Goal: Information Seeking & Learning: Learn about a topic

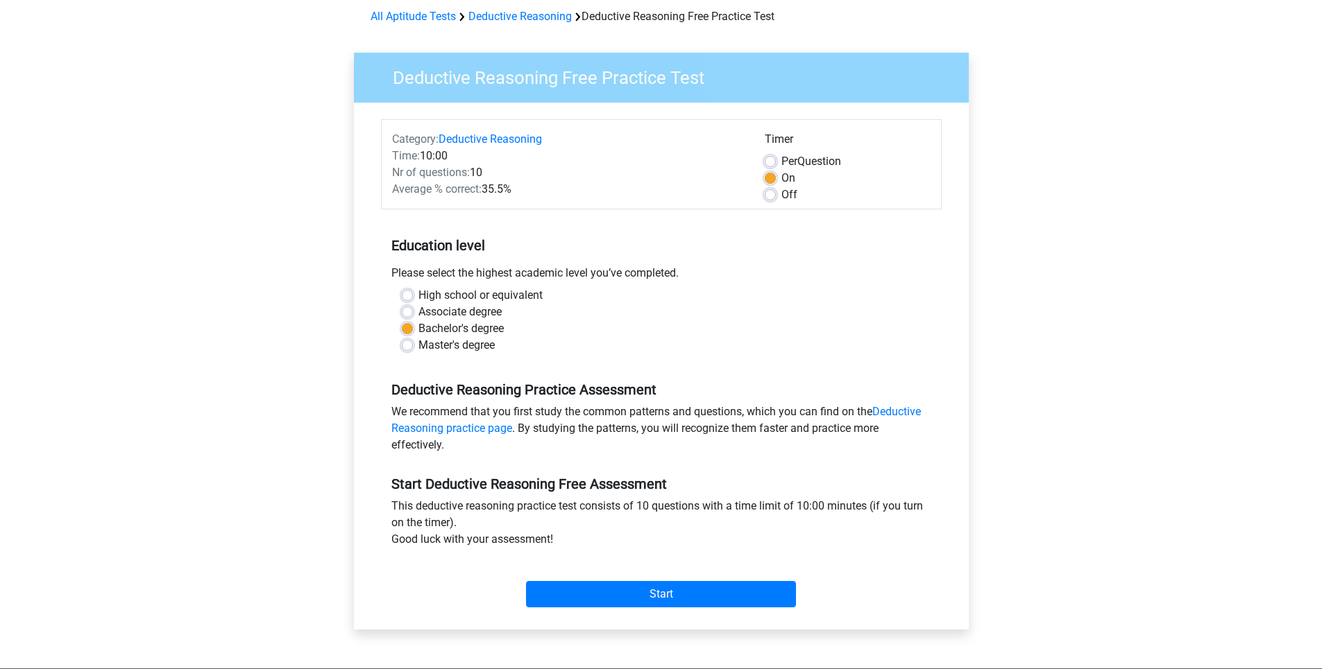
scroll to position [139, 0]
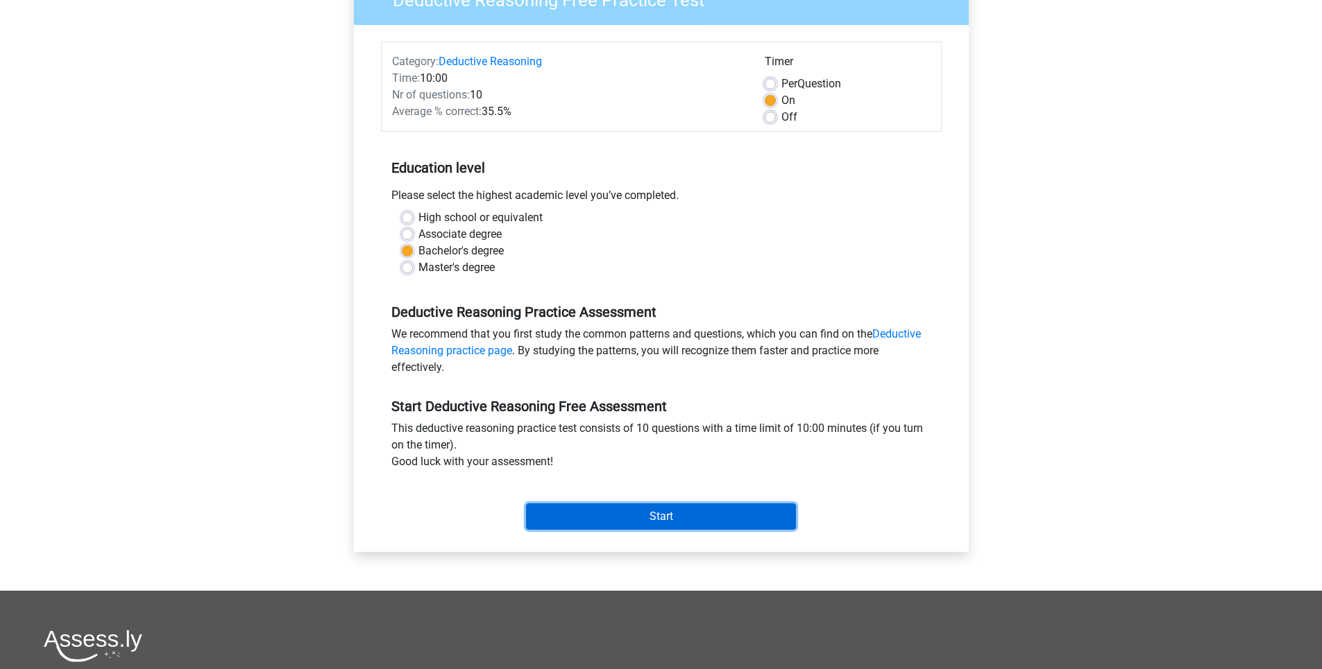
click at [640, 521] on input "Start" at bounding box center [661, 517] width 270 height 26
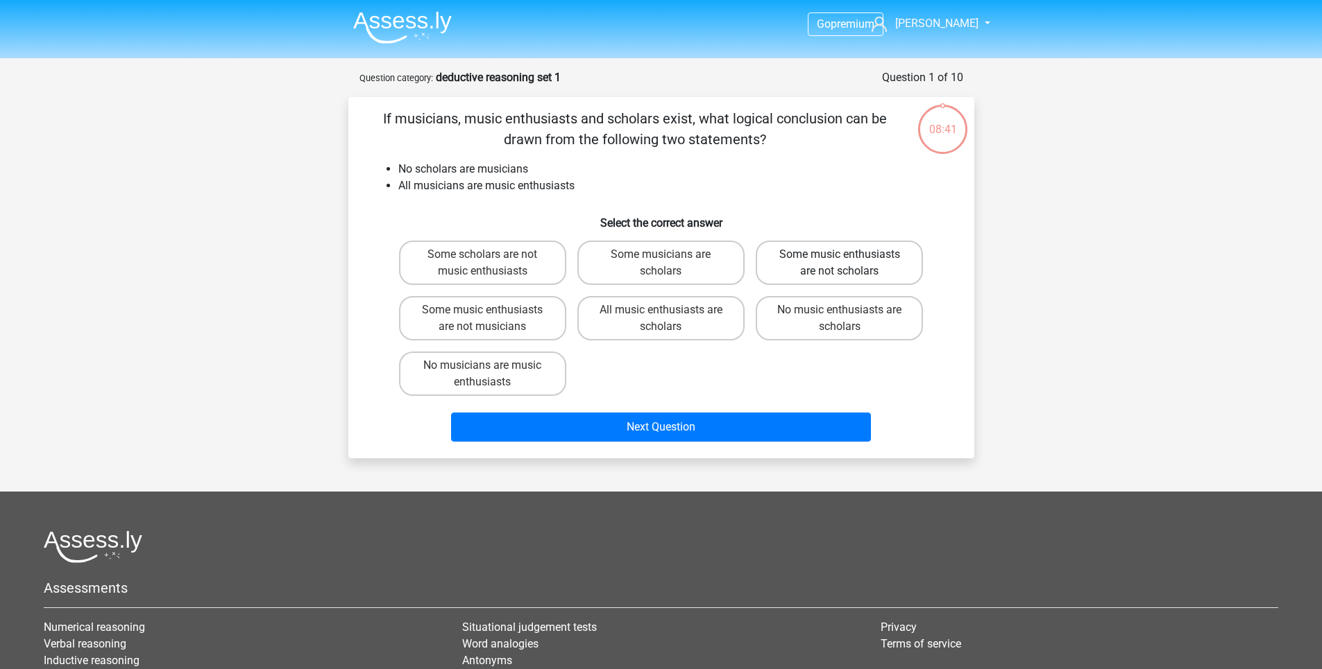
click at [826, 267] on label "Some music enthusiasts are not scholars" at bounding box center [838, 263] width 167 height 44
click at [839, 264] on input "Some music enthusiasts are not scholars" at bounding box center [843, 259] width 9 height 9
radio input "true"
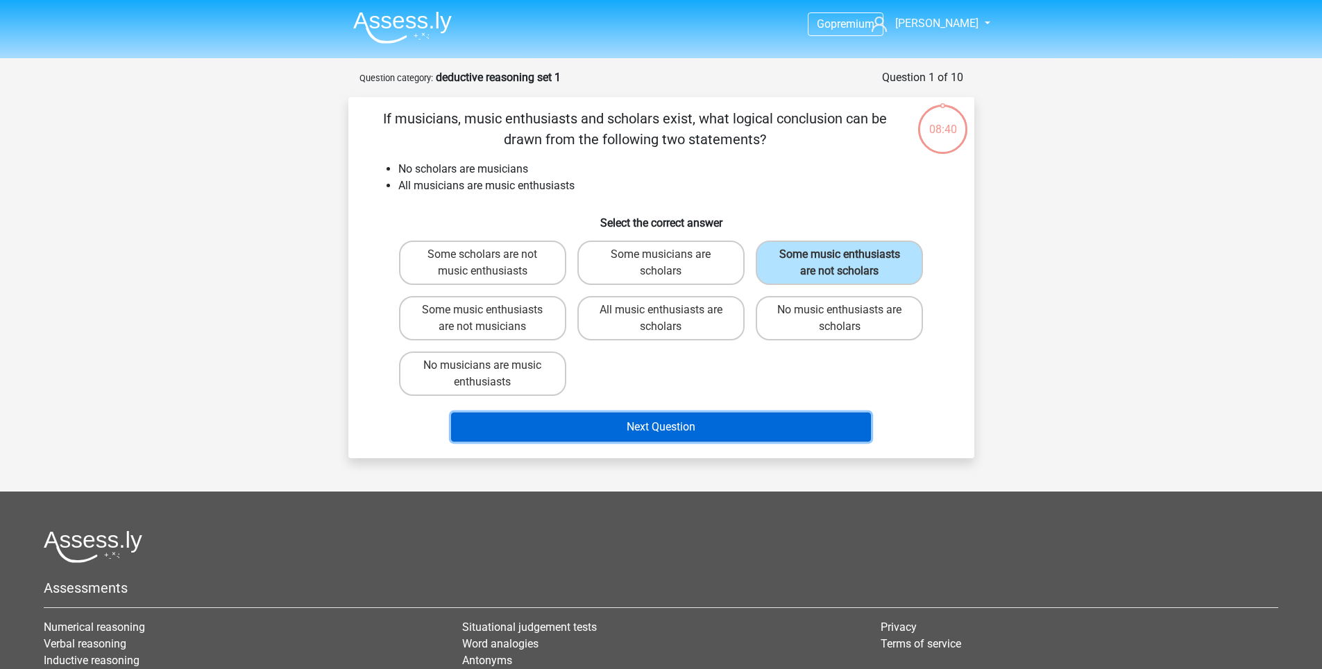
click at [631, 421] on button "Next Question" at bounding box center [661, 427] width 420 height 29
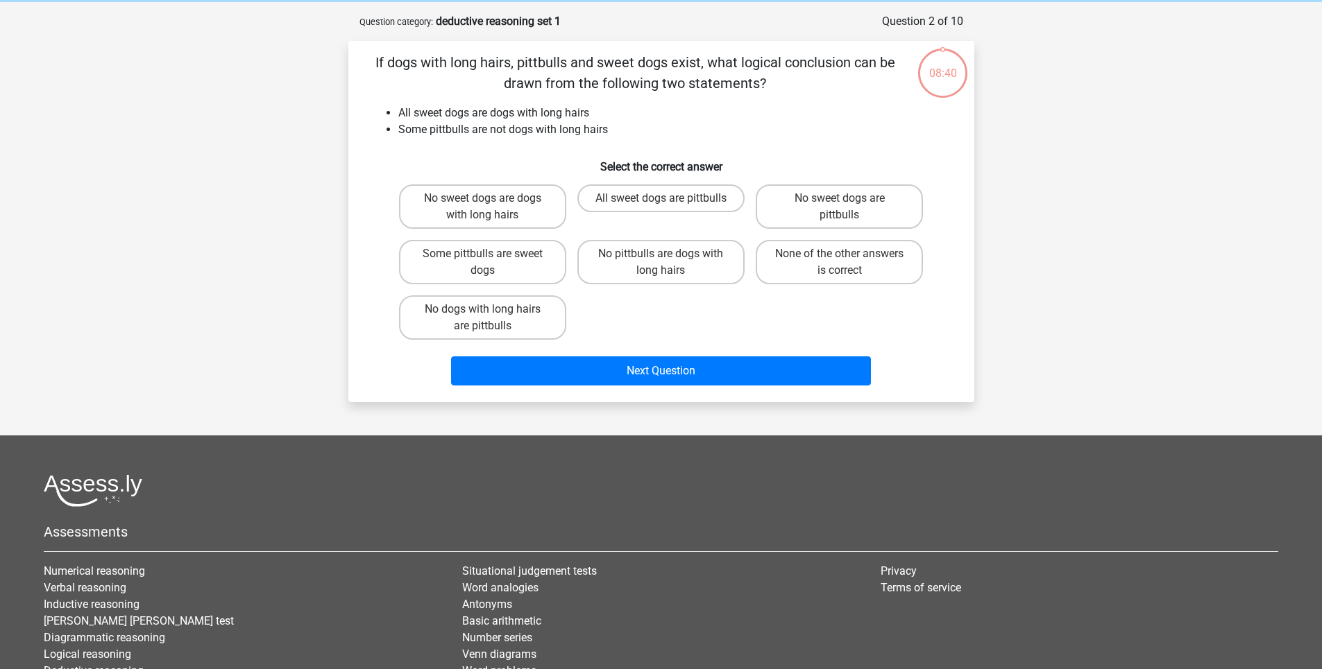
scroll to position [69, 0]
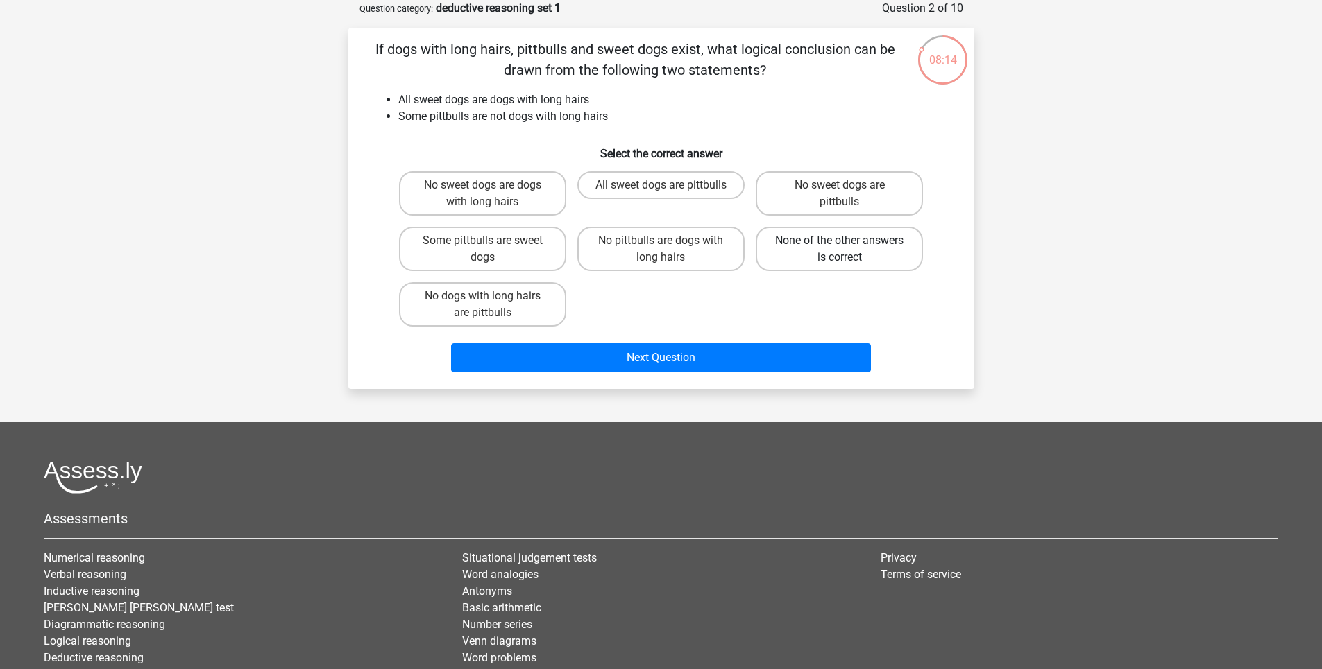
click at [844, 254] on label "None of the other answers is correct" at bounding box center [838, 249] width 167 height 44
click at [844, 250] on input "None of the other answers is correct" at bounding box center [843, 245] width 9 height 9
radio input "true"
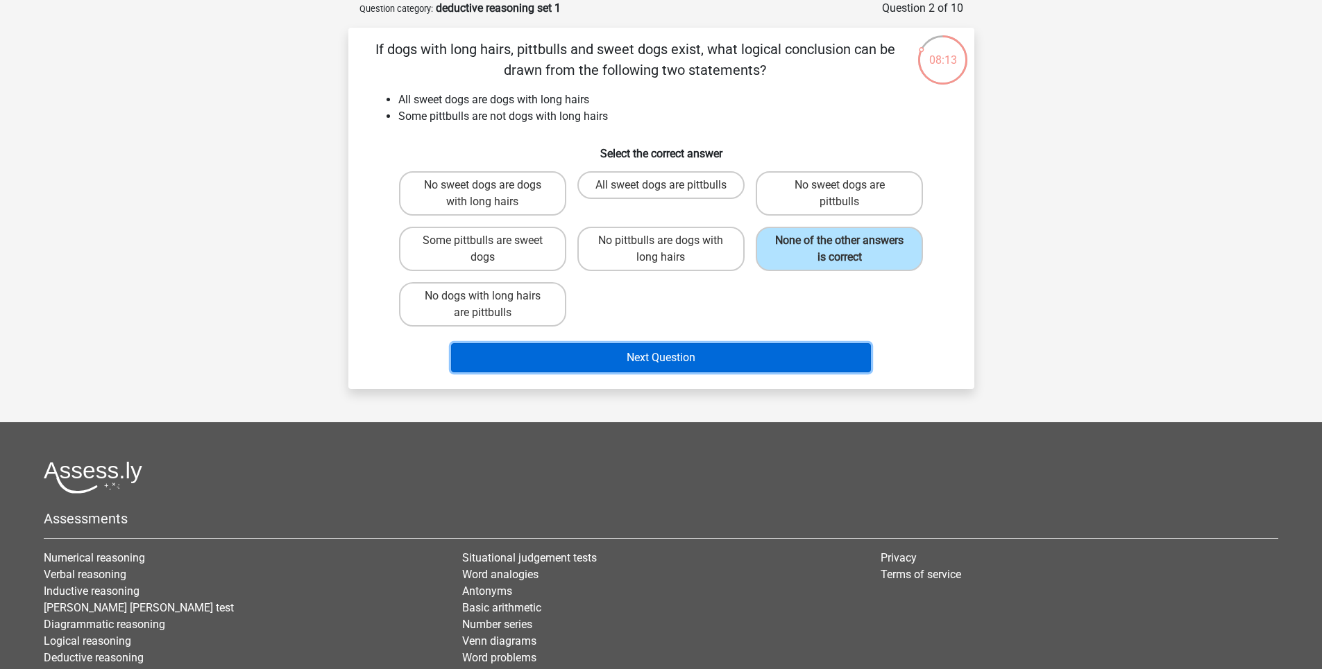
click at [750, 358] on button "Next Question" at bounding box center [661, 357] width 420 height 29
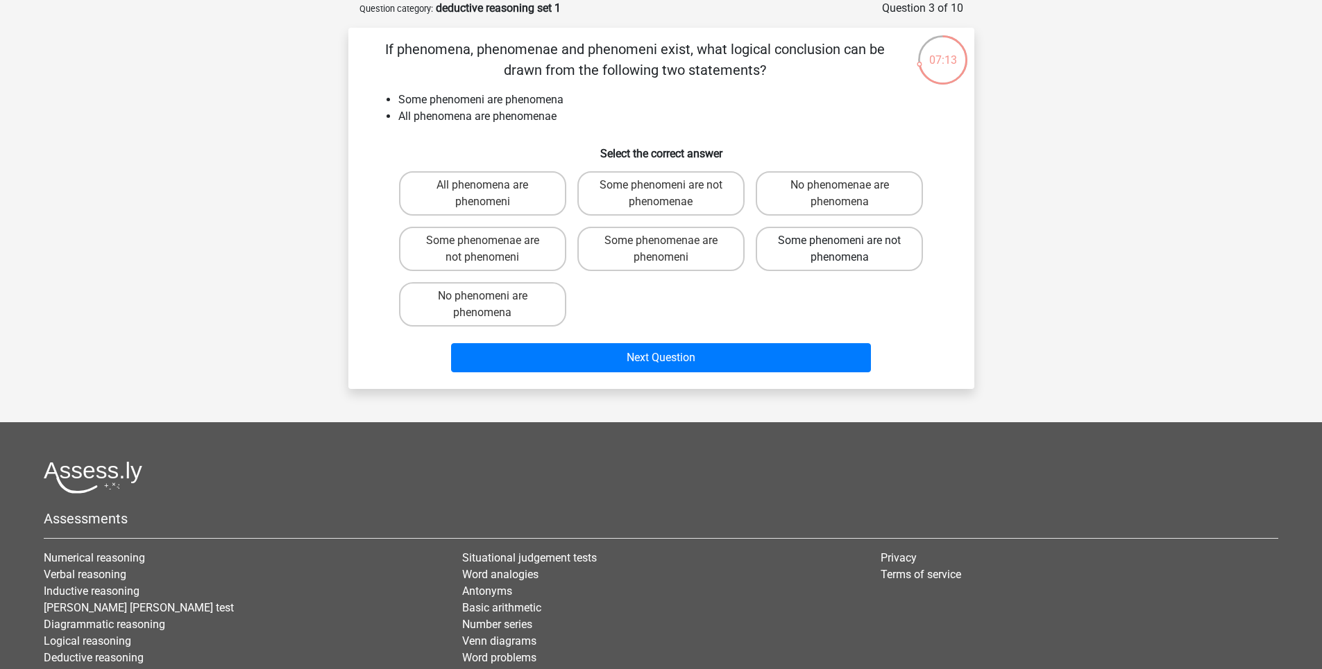
click at [894, 253] on label "Some phenomeni are not phenomena" at bounding box center [838, 249] width 167 height 44
click at [848, 250] on input "Some phenomeni are not phenomena" at bounding box center [843, 245] width 9 height 9
radio input "true"
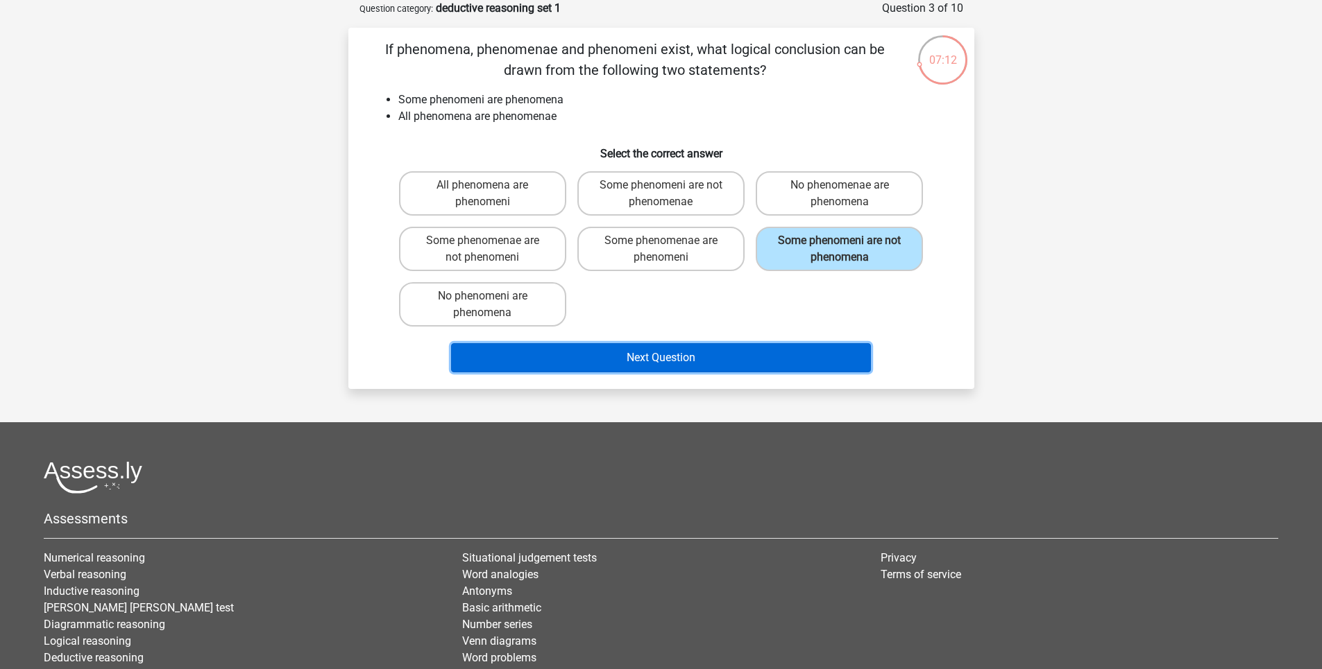
click at [768, 359] on button "Next Question" at bounding box center [661, 357] width 420 height 29
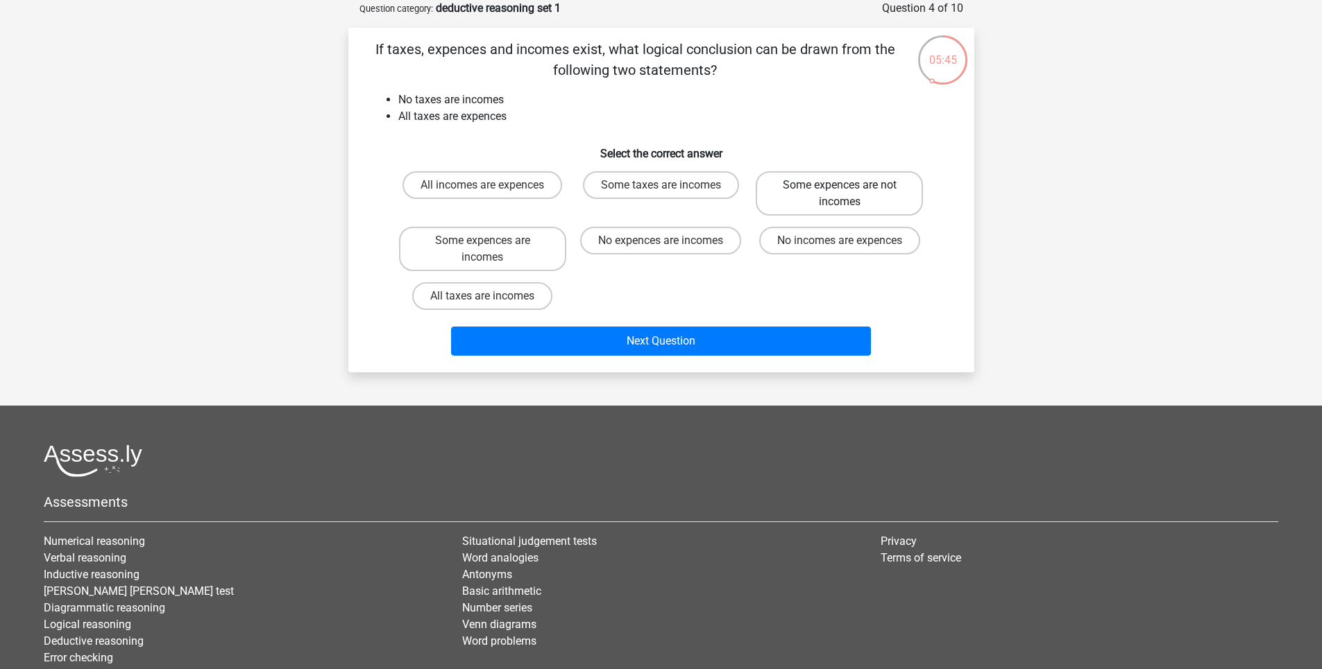
click at [881, 197] on label "Some expences are not incomes" at bounding box center [838, 193] width 167 height 44
click at [848, 194] on input "Some expences are not incomes" at bounding box center [843, 189] width 9 height 9
radio input "true"
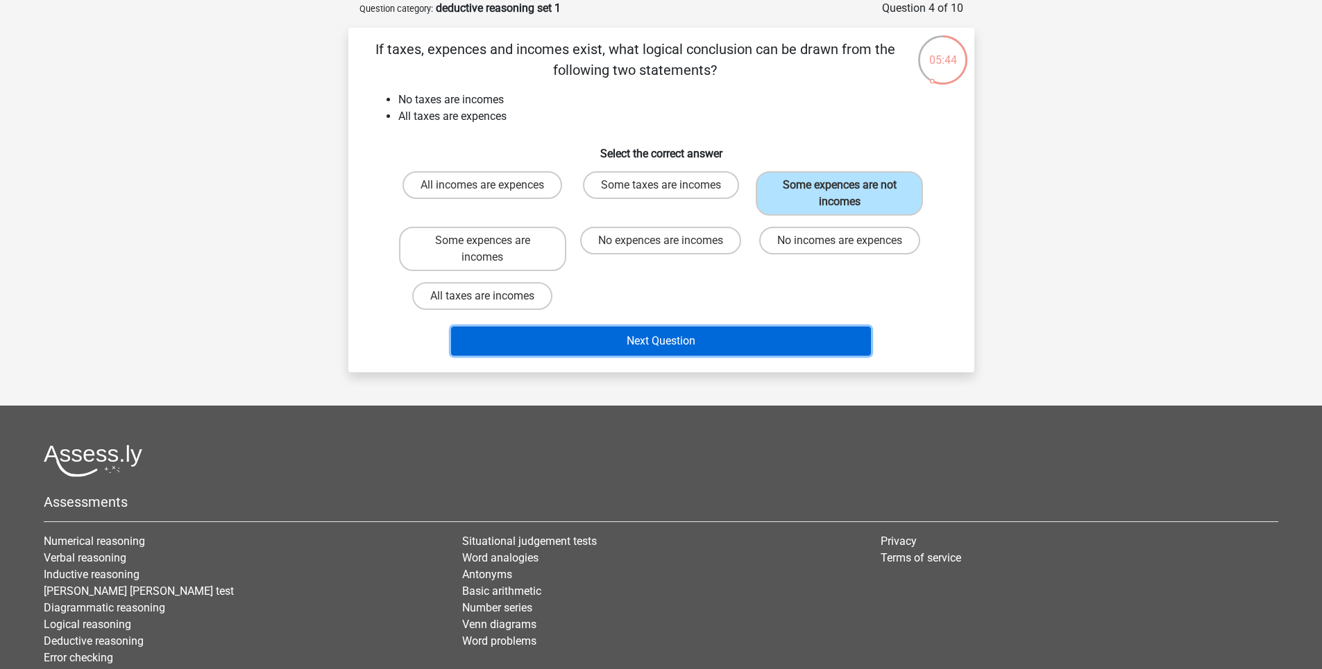
click at [662, 345] on button "Next Question" at bounding box center [661, 341] width 420 height 29
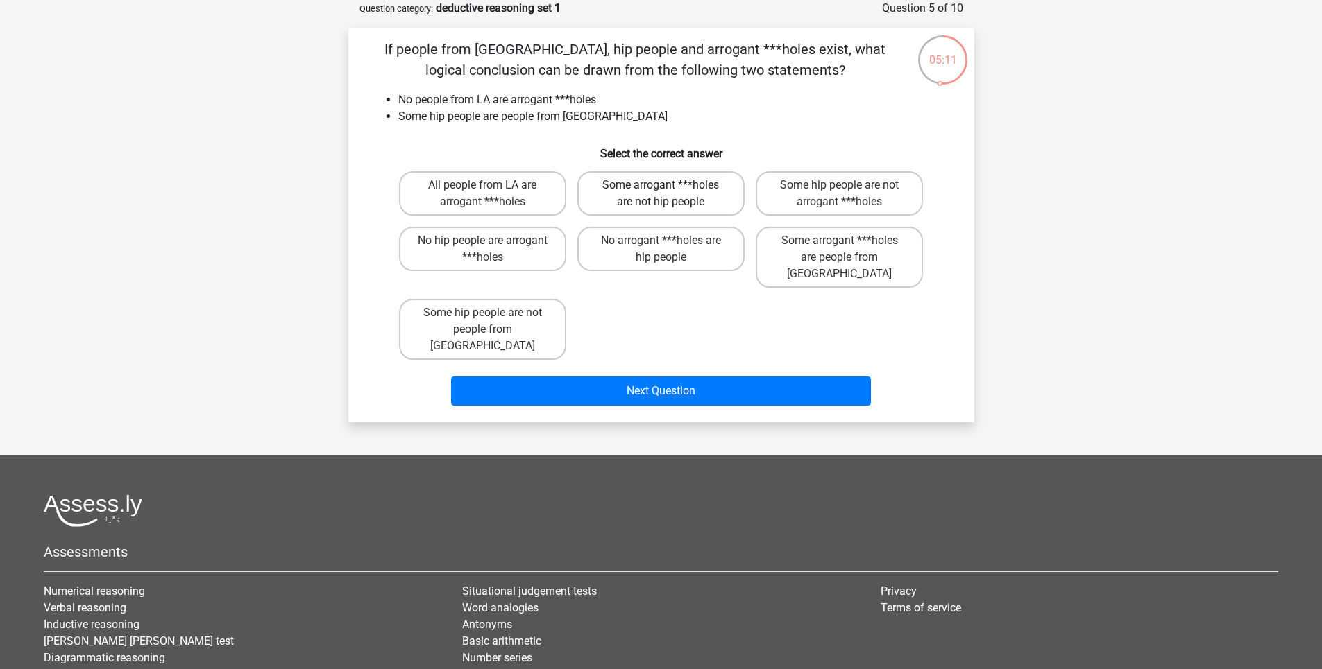
click at [649, 203] on label "Some arrogant ***holes are not hip people" at bounding box center [660, 193] width 167 height 44
click at [660, 194] on input "Some arrogant ***holes are not hip people" at bounding box center [664, 189] width 9 height 9
radio input "true"
click at [539, 314] on label "Some hip people are not people from [GEOGRAPHIC_DATA]" at bounding box center [482, 329] width 167 height 61
click at [491, 314] on input "Some hip people are not people from [GEOGRAPHIC_DATA]" at bounding box center [486, 317] width 9 height 9
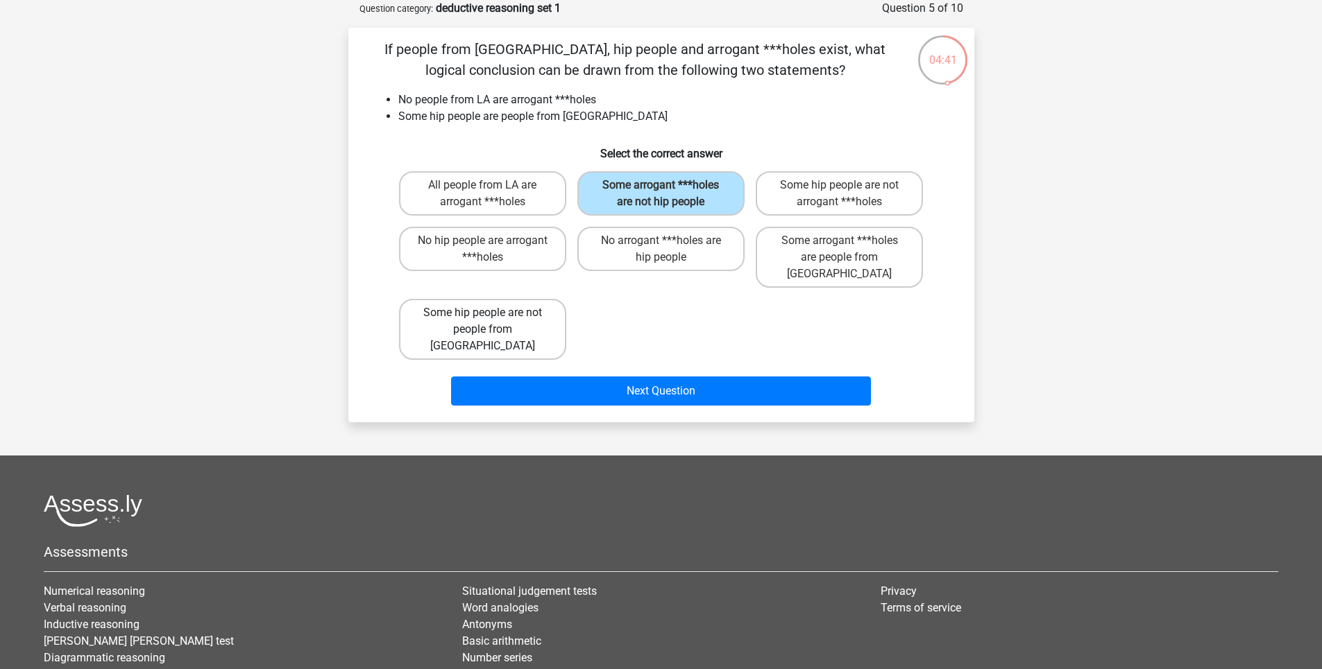
radio input "true"
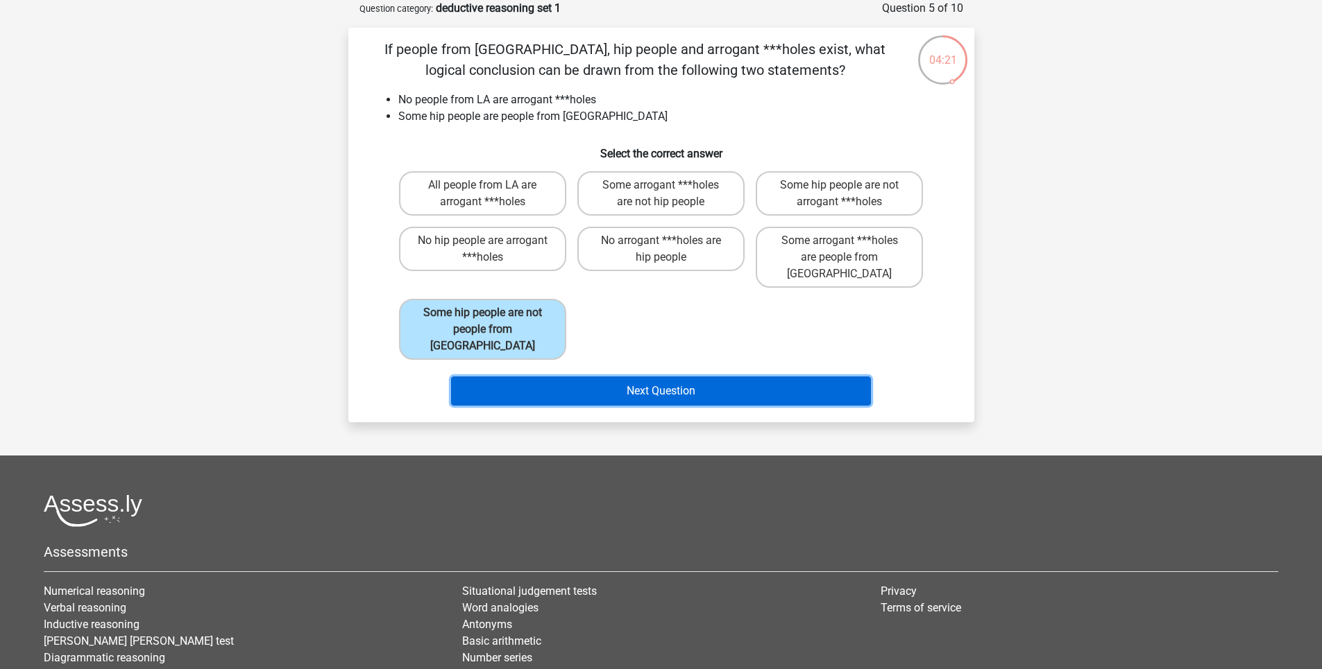
click at [660, 377] on button "Next Question" at bounding box center [661, 391] width 420 height 29
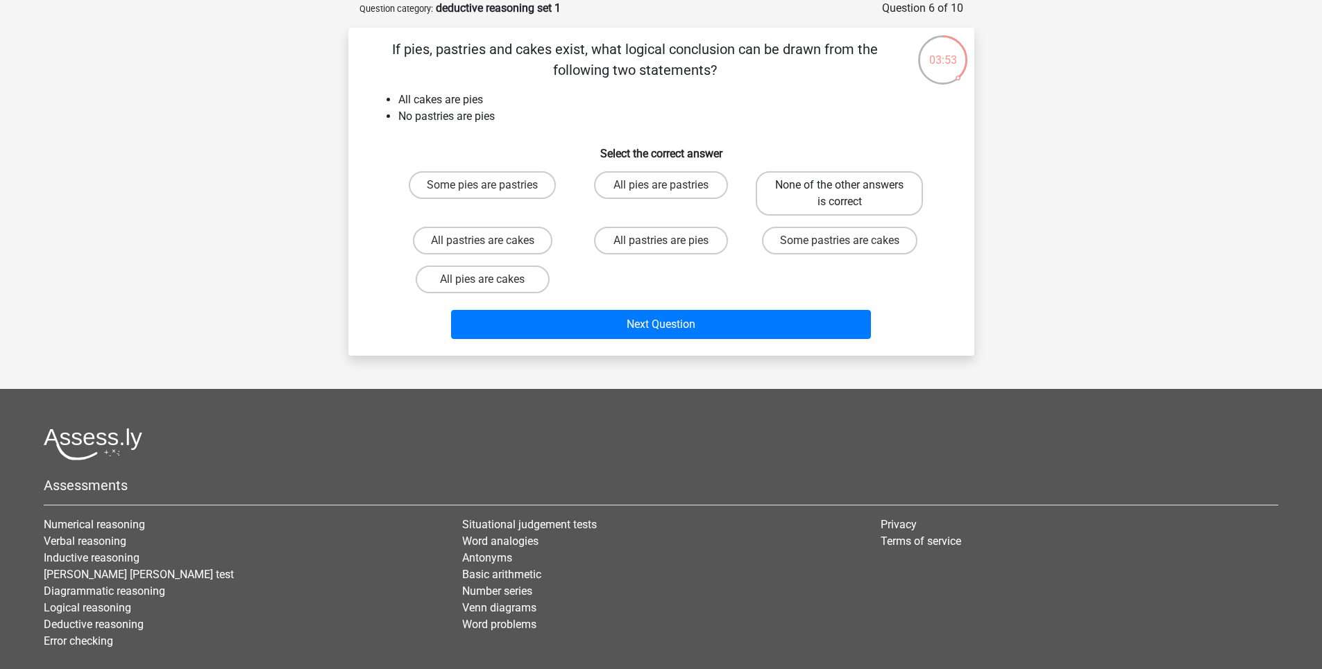
click at [799, 190] on label "None of the other answers is correct" at bounding box center [838, 193] width 167 height 44
click at [839, 190] on input "None of the other answers is correct" at bounding box center [843, 189] width 9 height 9
radio input "true"
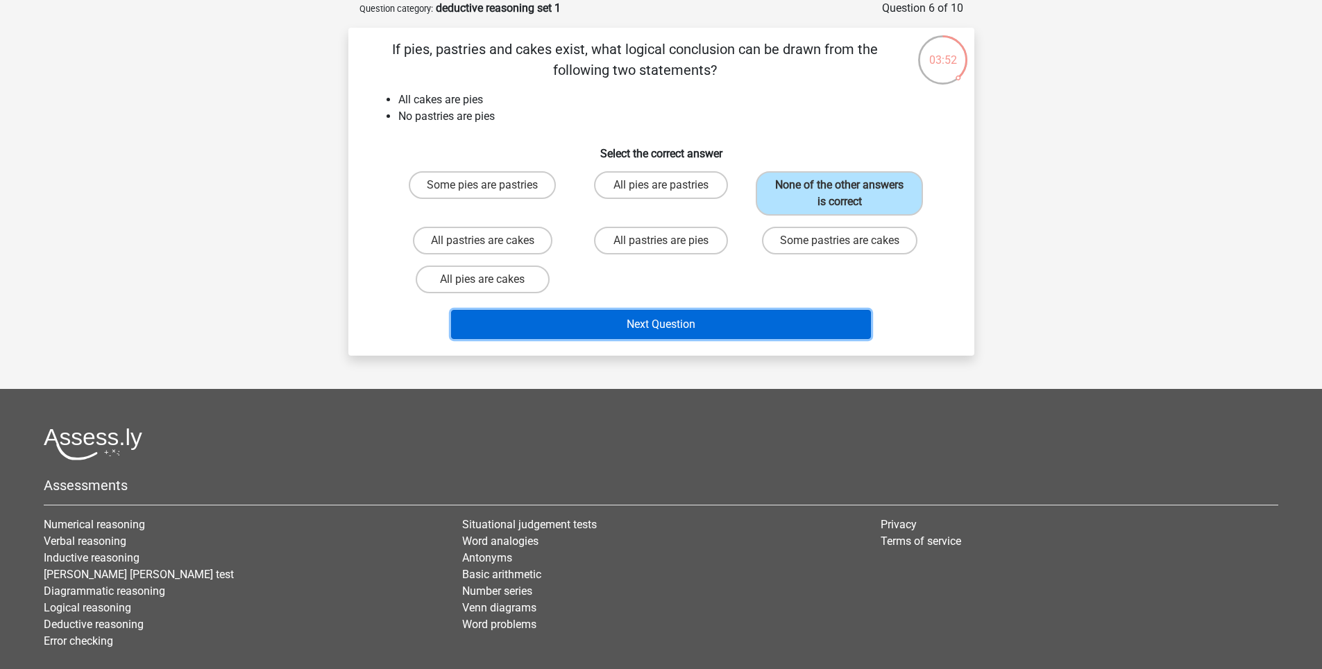
click at [699, 331] on button "Next Question" at bounding box center [661, 324] width 420 height 29
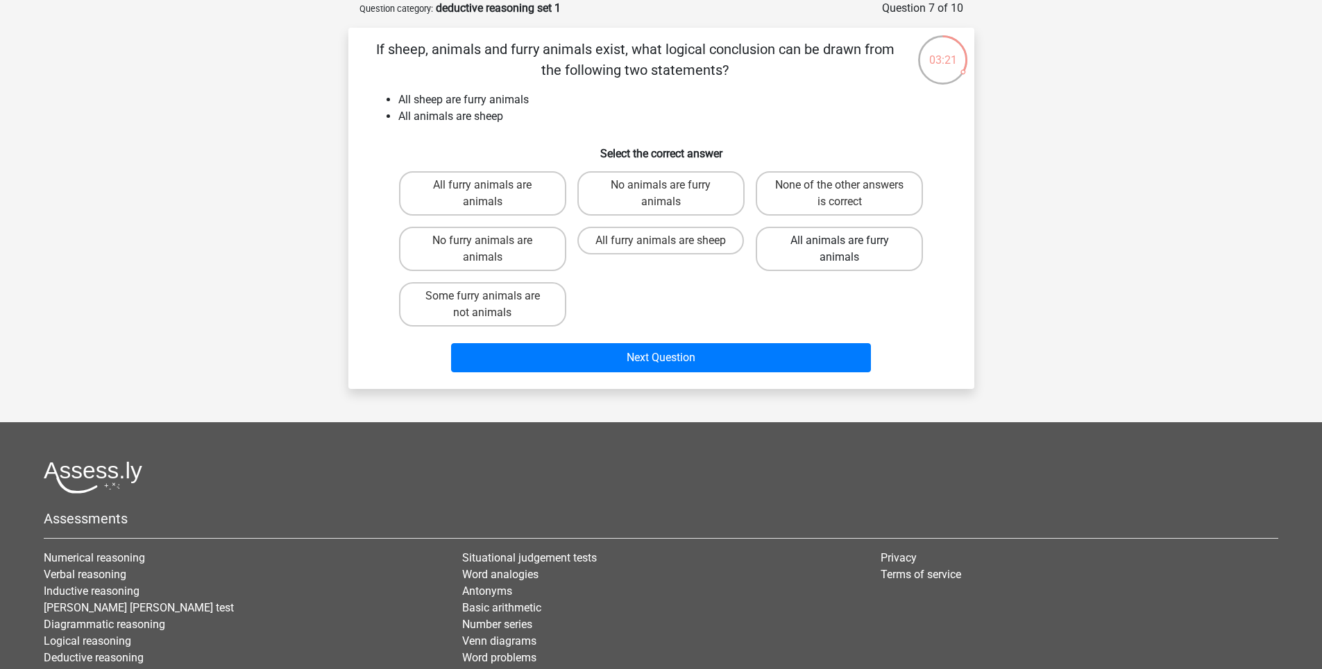
click at [875, 251] on label "All animals are furry animals" at bounding box center [838, 249] width 167 height 44
click at [848, 250] on input "All animals are furry animals" at bounding box center [843, 245] width 9 height 9
radio input "true"
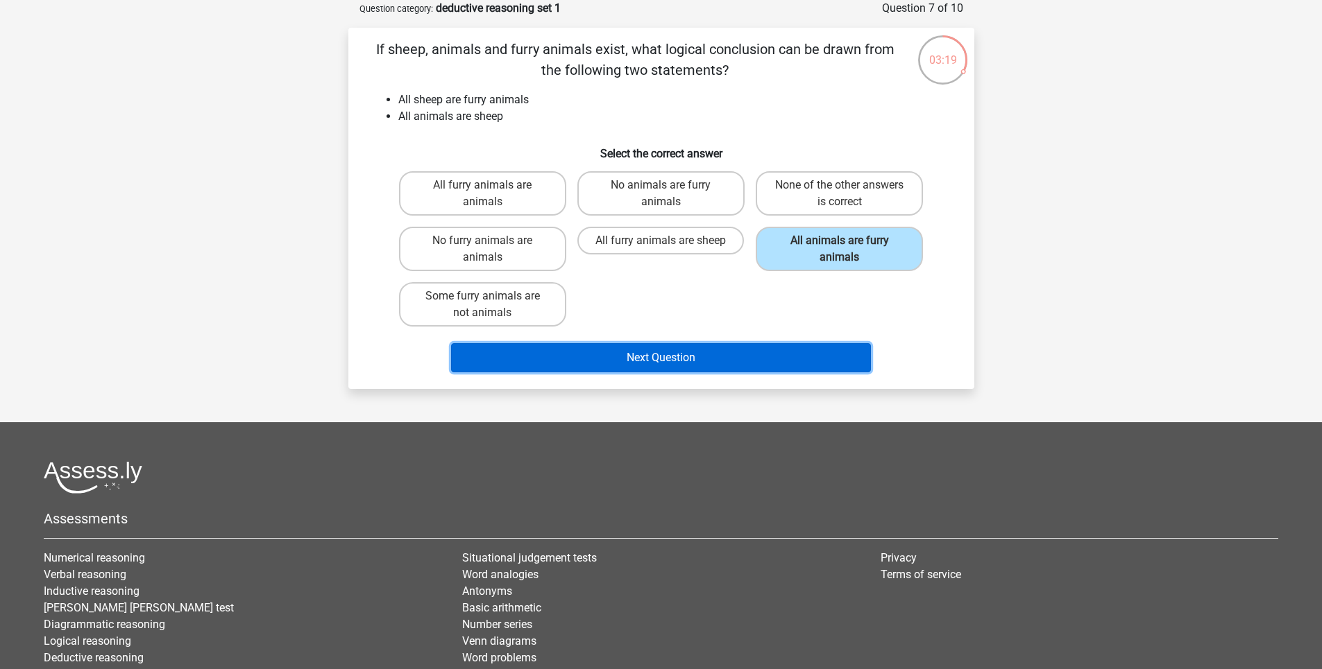
click at [761, 364] on button "Next Question" at bounding box center [661, 357] width 420 height 29
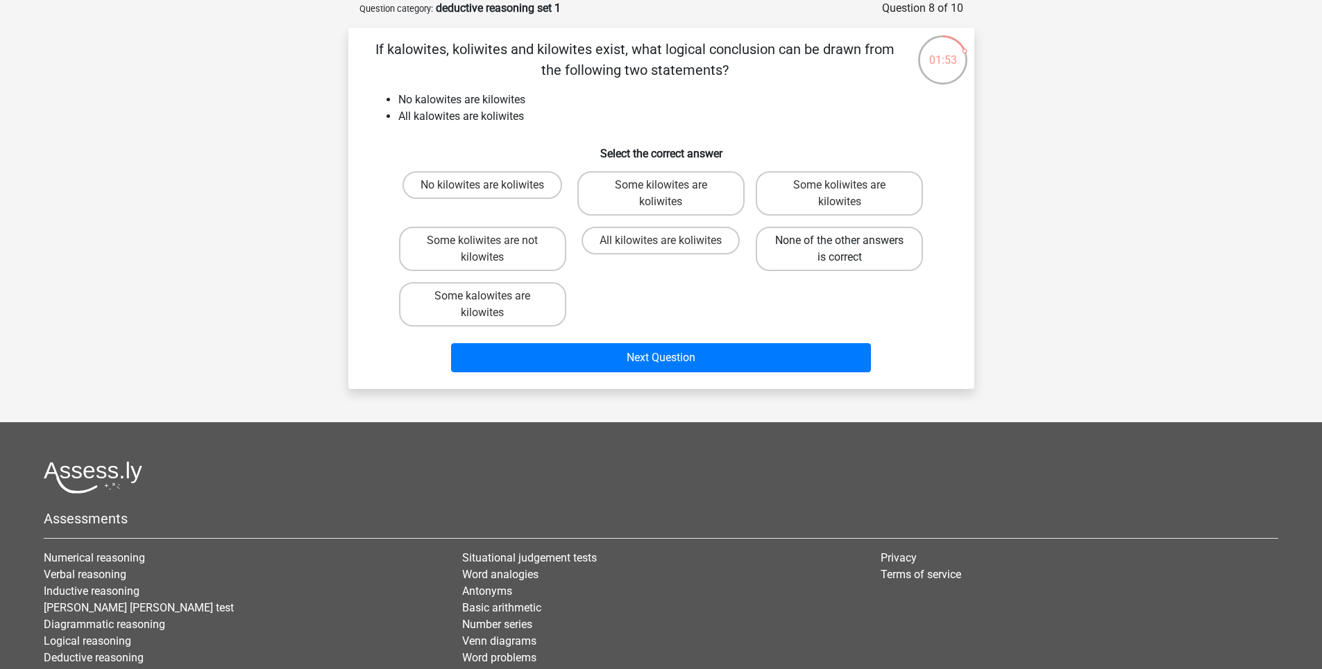
click at [820, 245] on label "None of the other answers is correct" at bounding box center [838, 249] width 167 height 44
click at [839, 245] on input "None of the other answers is correct" at bounding box center [843, 245] width 9 height 9
radio input "true"
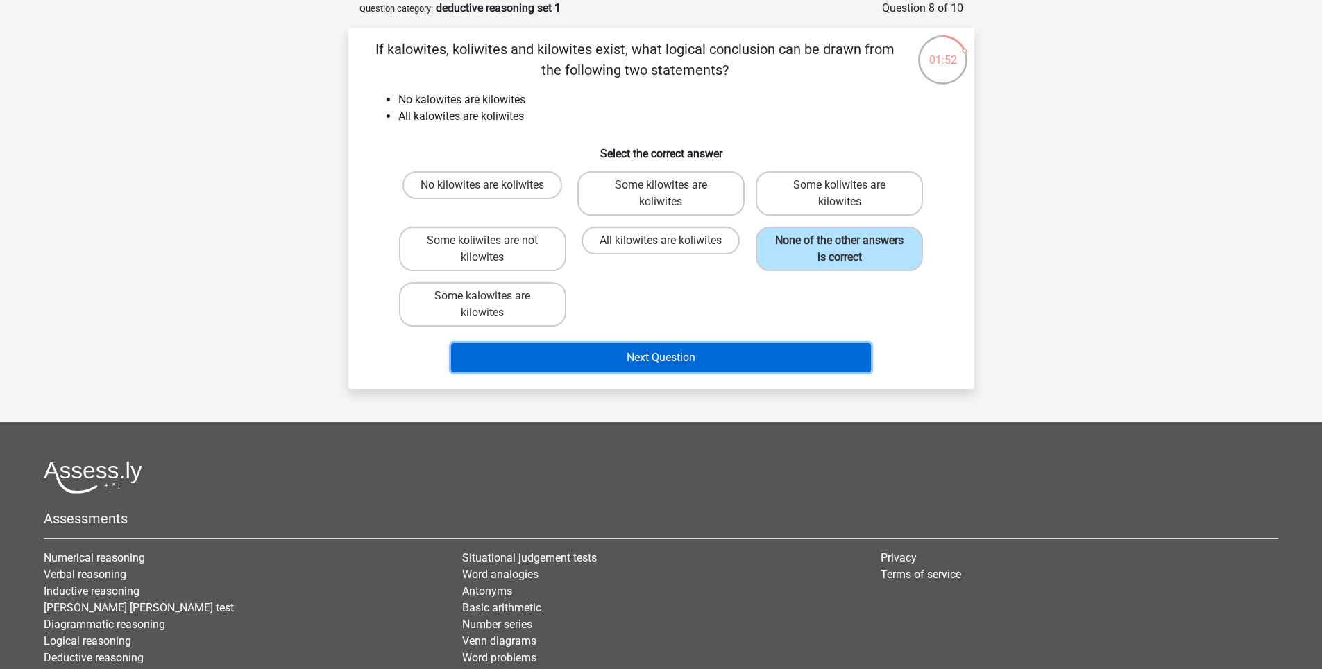
click at [696, 354] on button "Next Question" at bounding box center [661, 357] width 420 height 29
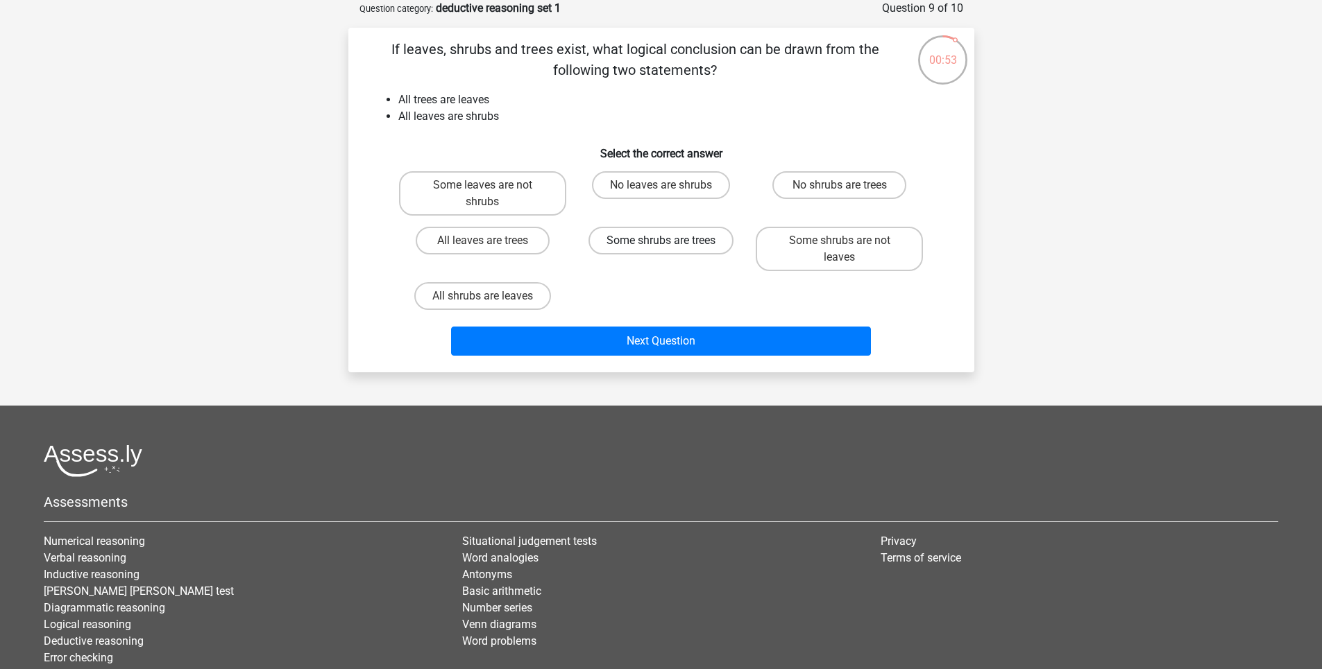
click at [651, 243] on label "Some shrubs are trees" at bounding box center [660, 241] width 145 height 28
click at [660, 243] on input "Some shrubs are trees" at bounding box center [664, 245] width 9 height 9
radio input "true"
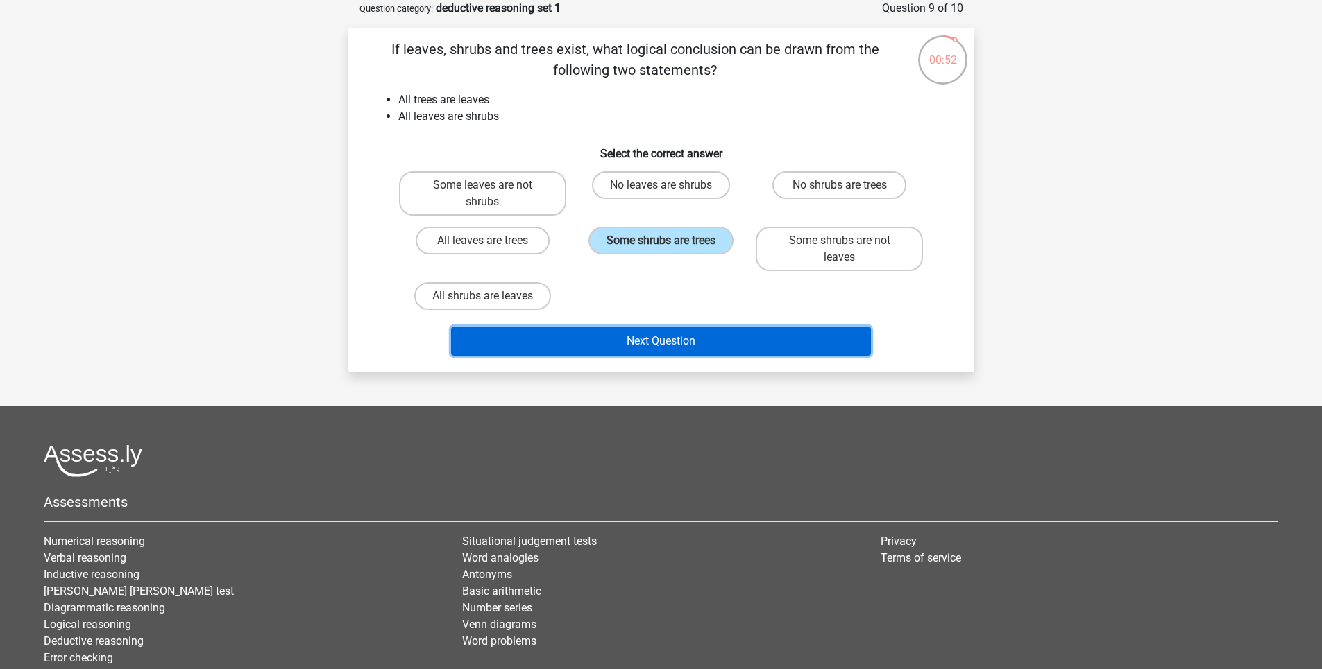
click at [649, 327] on button "Next Question" at bounding box center [661, 341] width 420 height 29
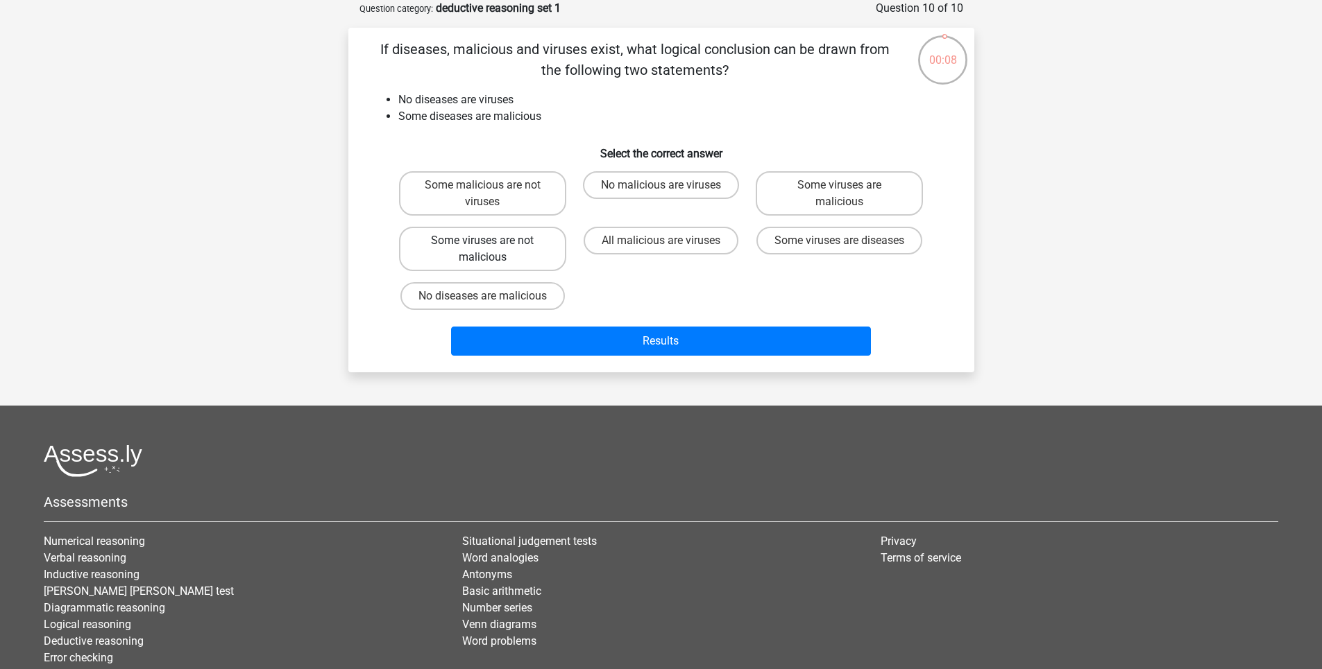
click at [530, 246] on label "Some viruses are not malicious" at bounding box center [482, 249] width 167 height 44
click at [491, 246] on input "Some viruses are not malicious" at bounding box center [486, 245] width 9 height 9
radio input "true"
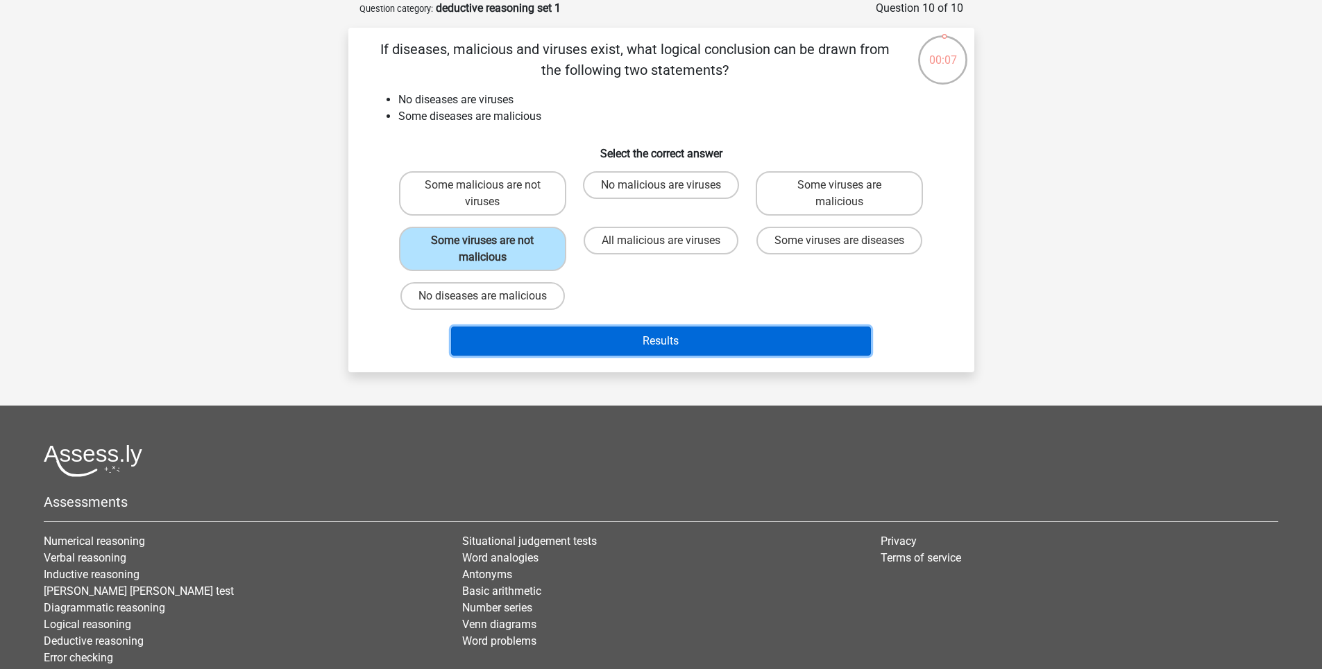
click at [574, 329] on button "Results" at bounding box center [661, 341] width 420 height 29
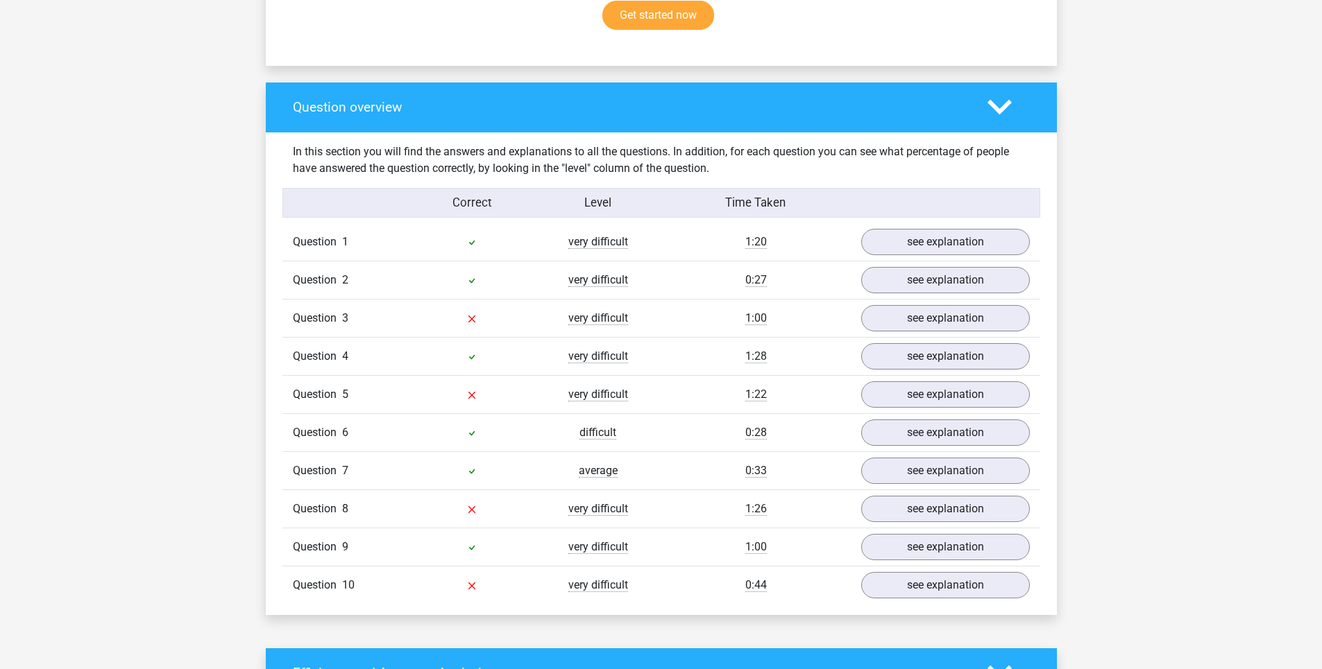
scroll to position [971, 0]
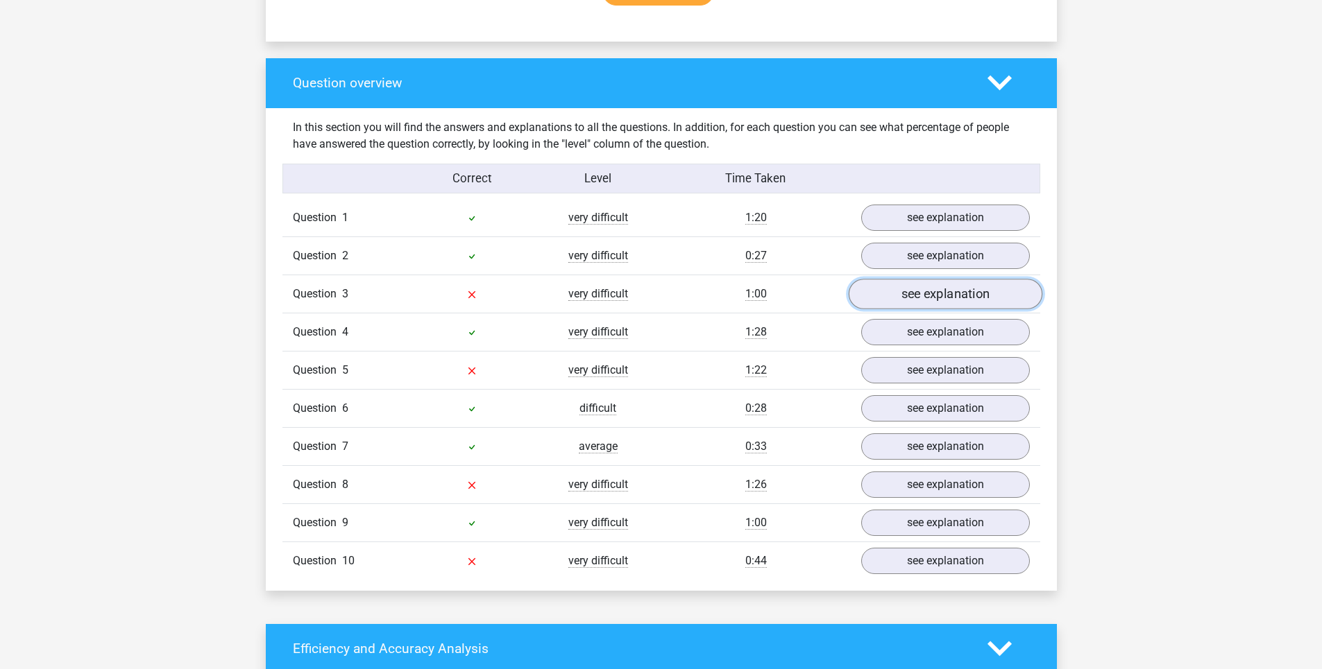
click at [948, 291] on link "see explanation" at bounding box center [945, 294] width 194 height 31
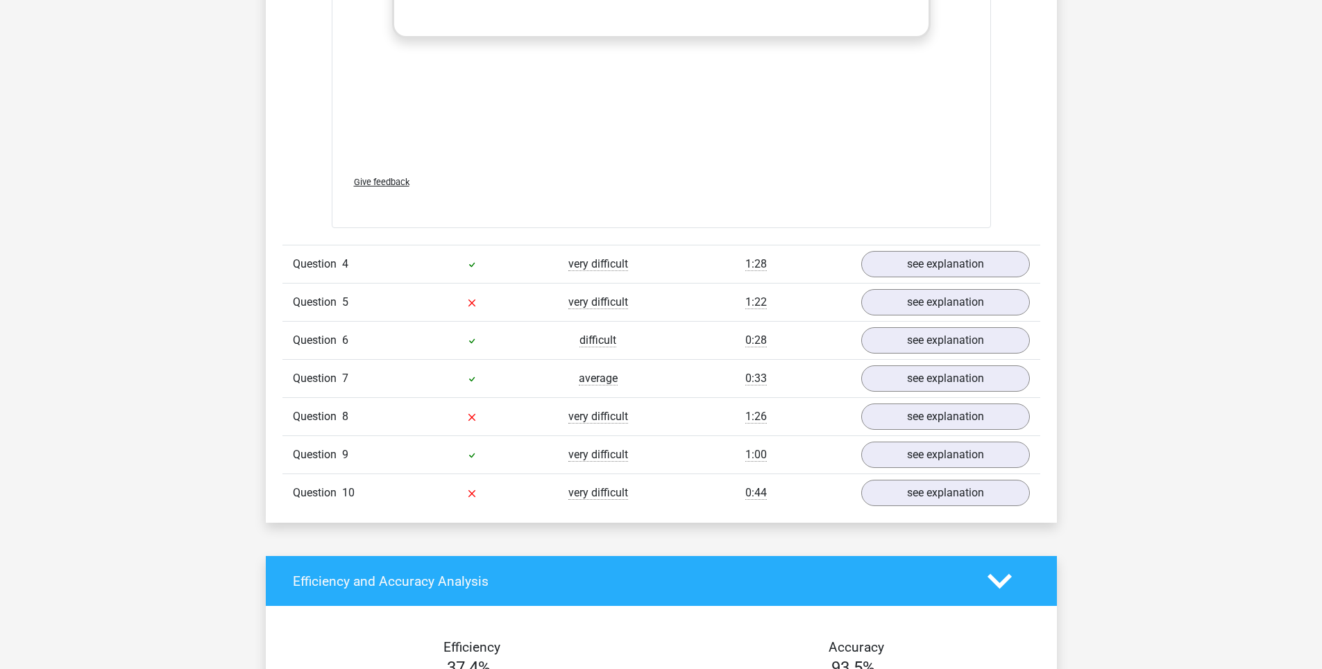
scroll to position [1804, 0]
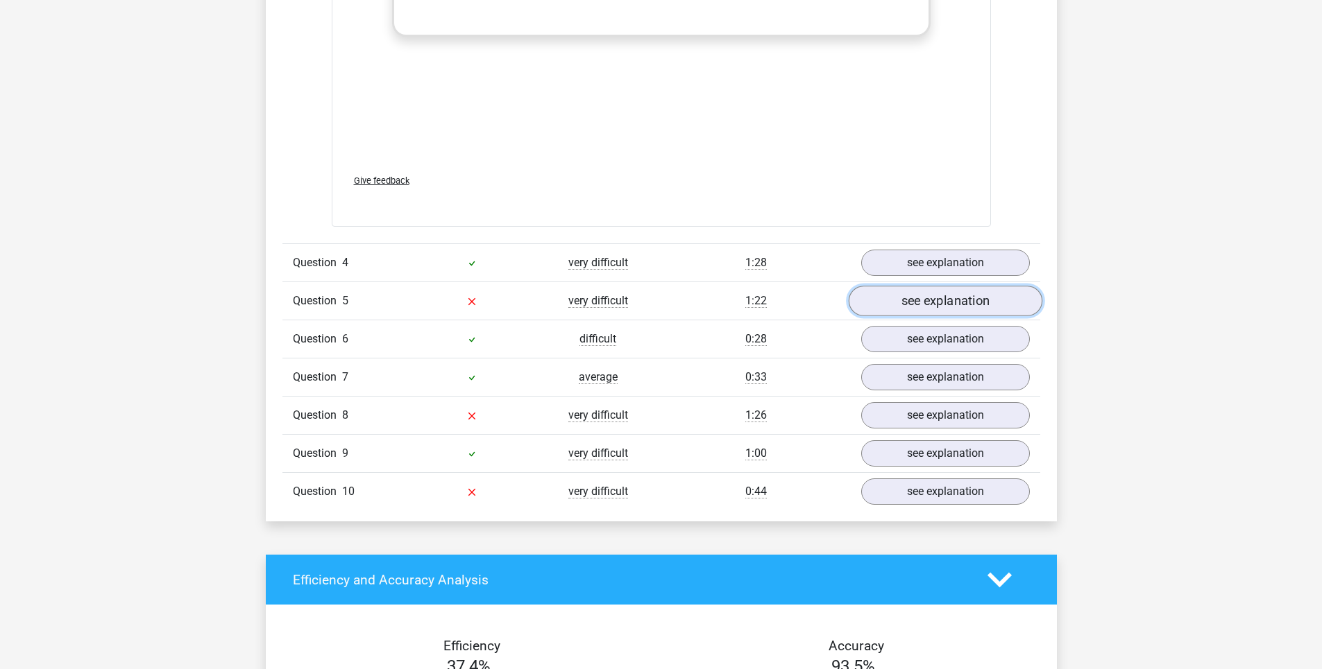
click at [924, 302] on link "see explanation" at bounding box center [945, 301] width 194 height 31
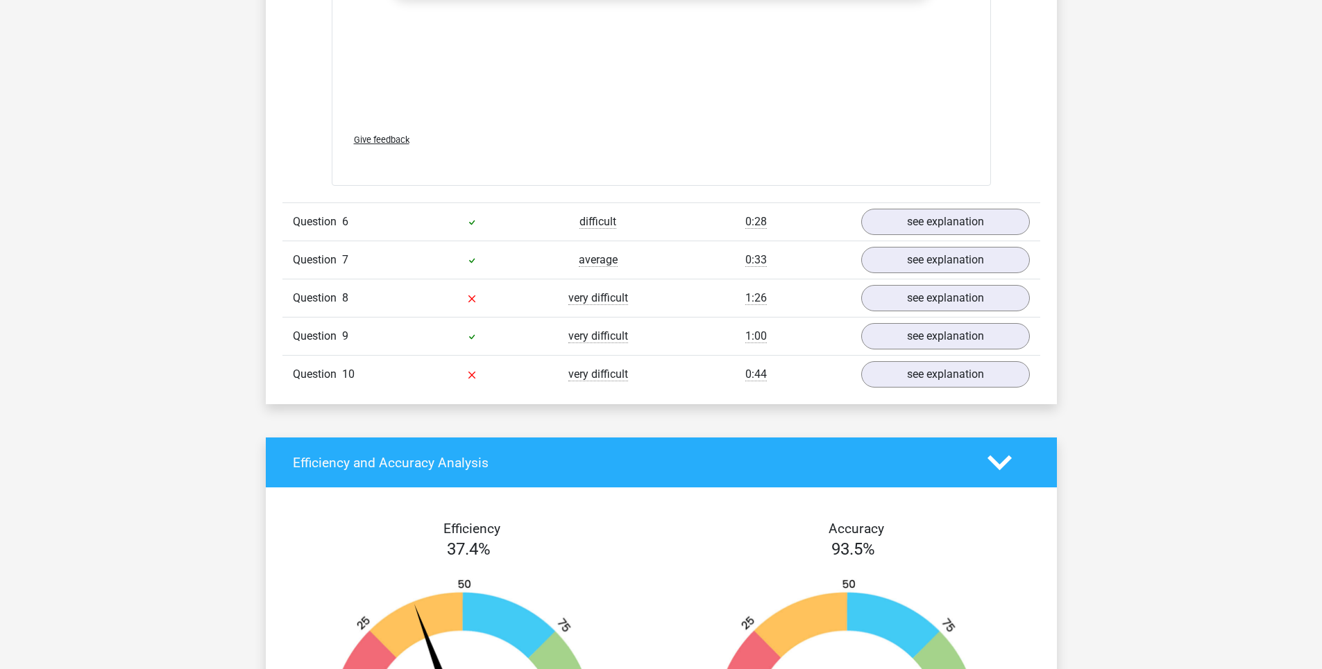
scroll to position [2705, 0]
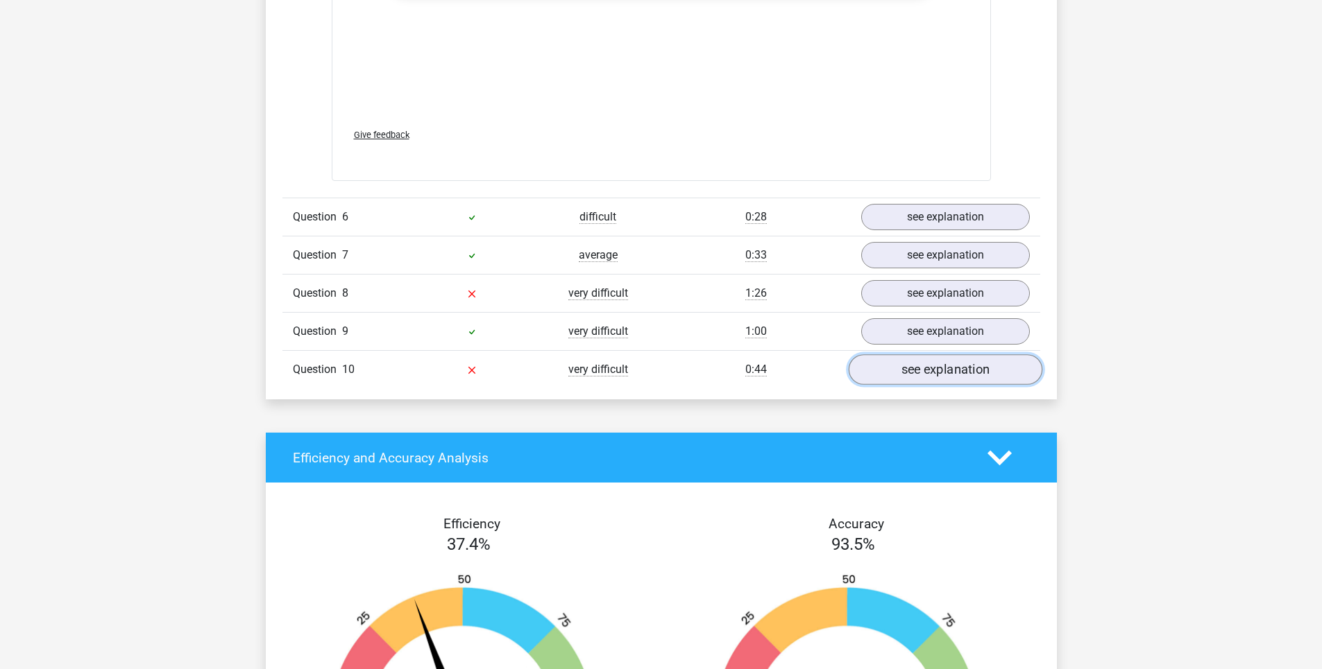
click at [927, 372] on link "see explanation" at bounding box center [945, 369] width 194 height 31
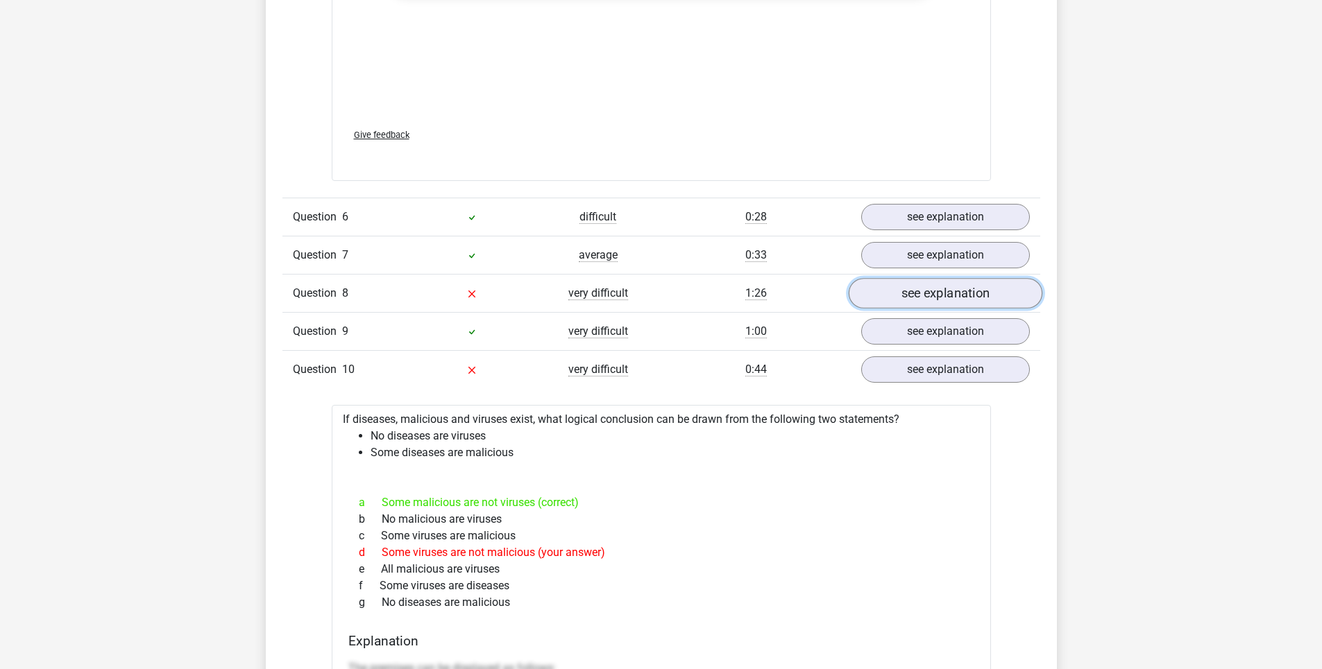
click at [926, 283] on link "see explanation" at bounding box center [945, 293] width 194 height 31
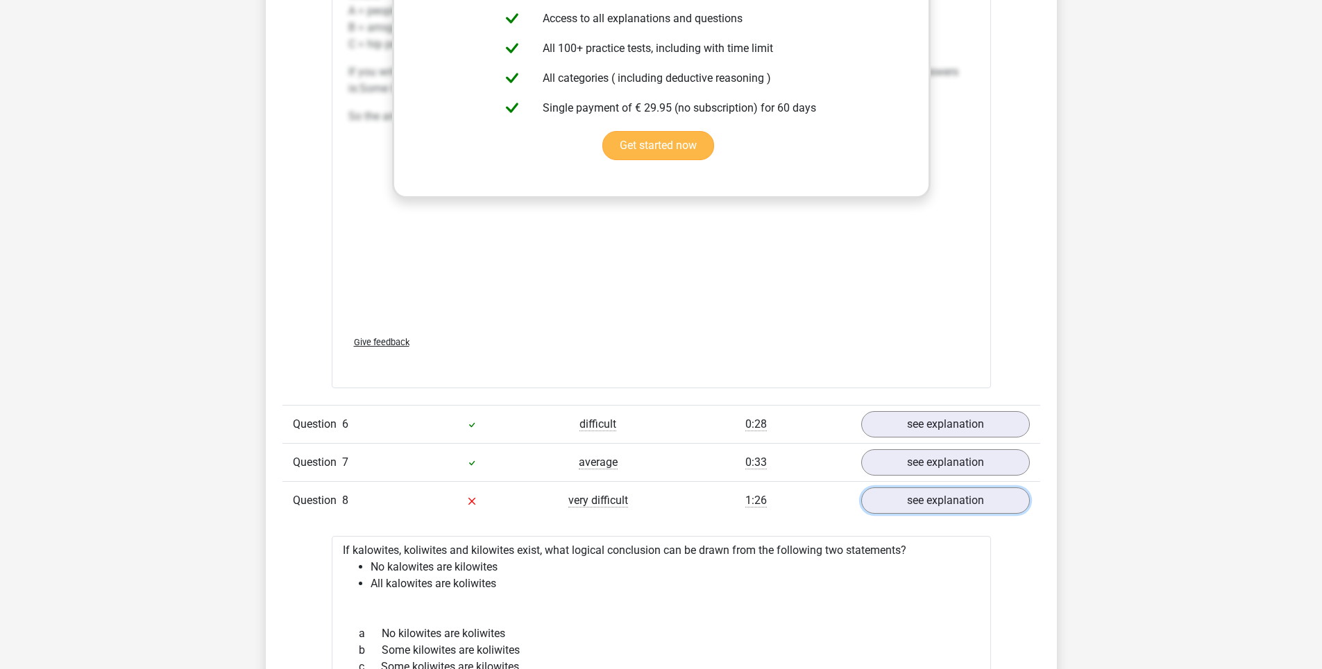
scroll to position [2497, 0]
